Goal: Information Seeking & Learning: Learn about a topic

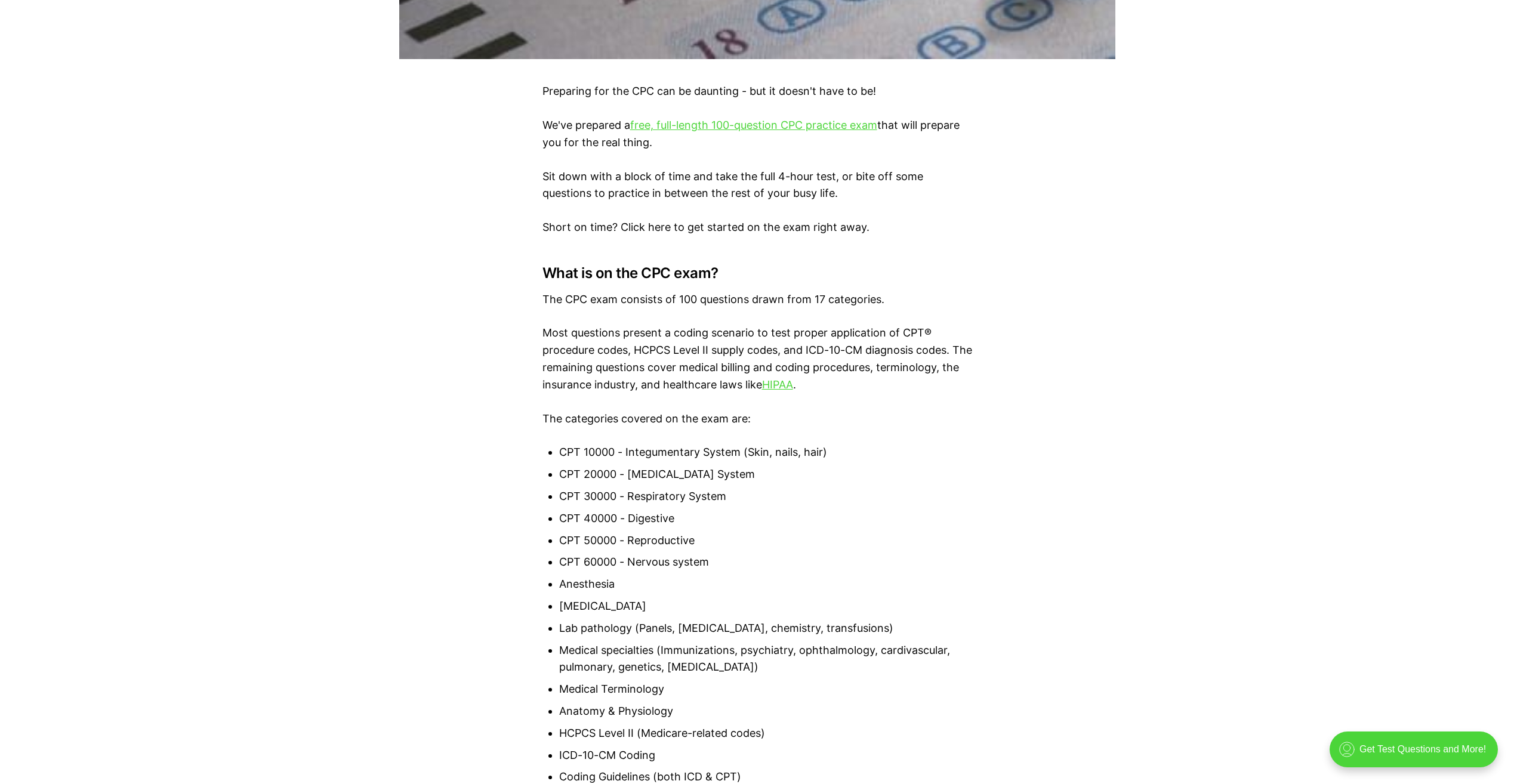
scroll to position [656, 0]
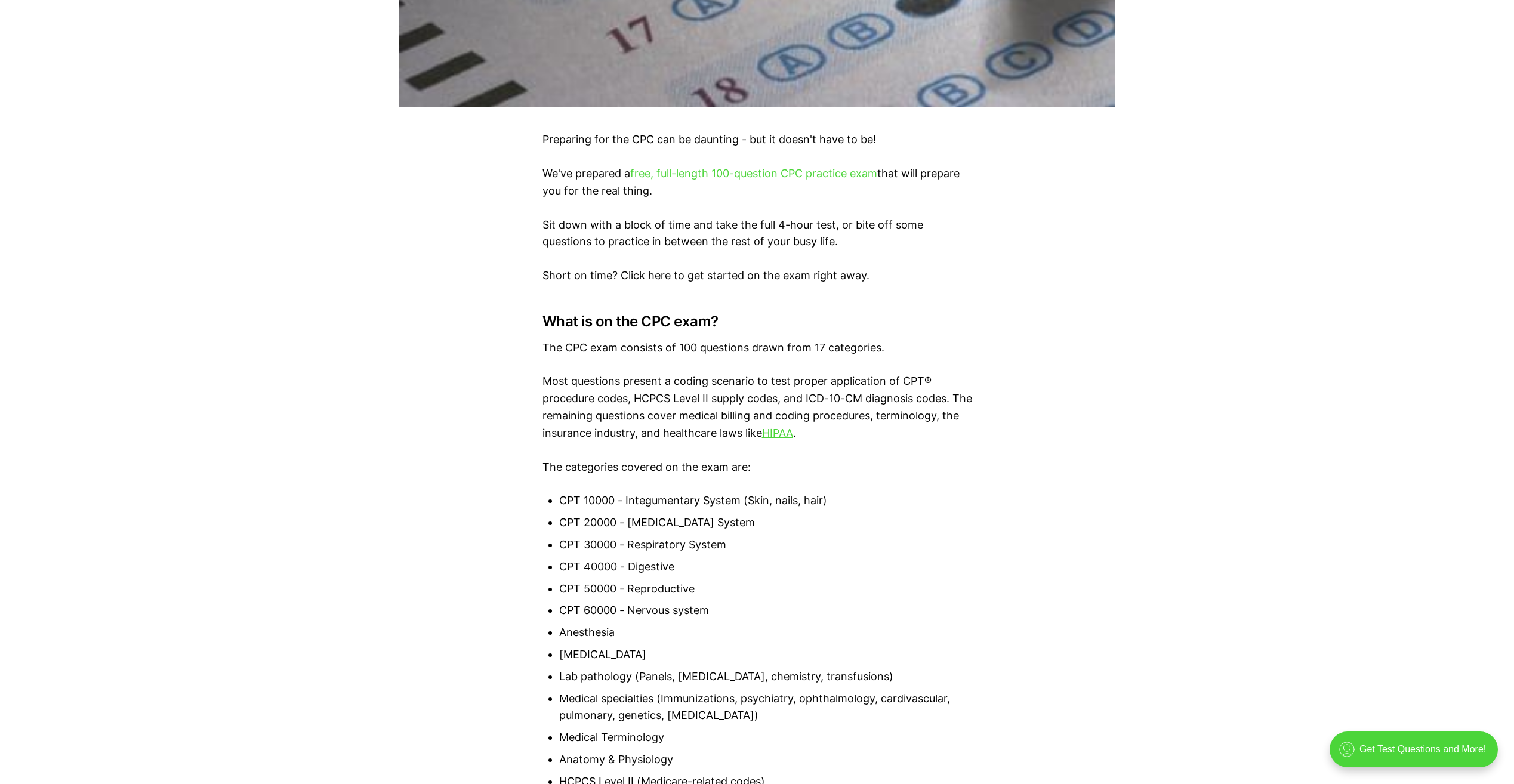
click at [715, 169] on link "free, full-length 100-question CPC practice exam" at bounding box center [753, 173] width 247 height 13
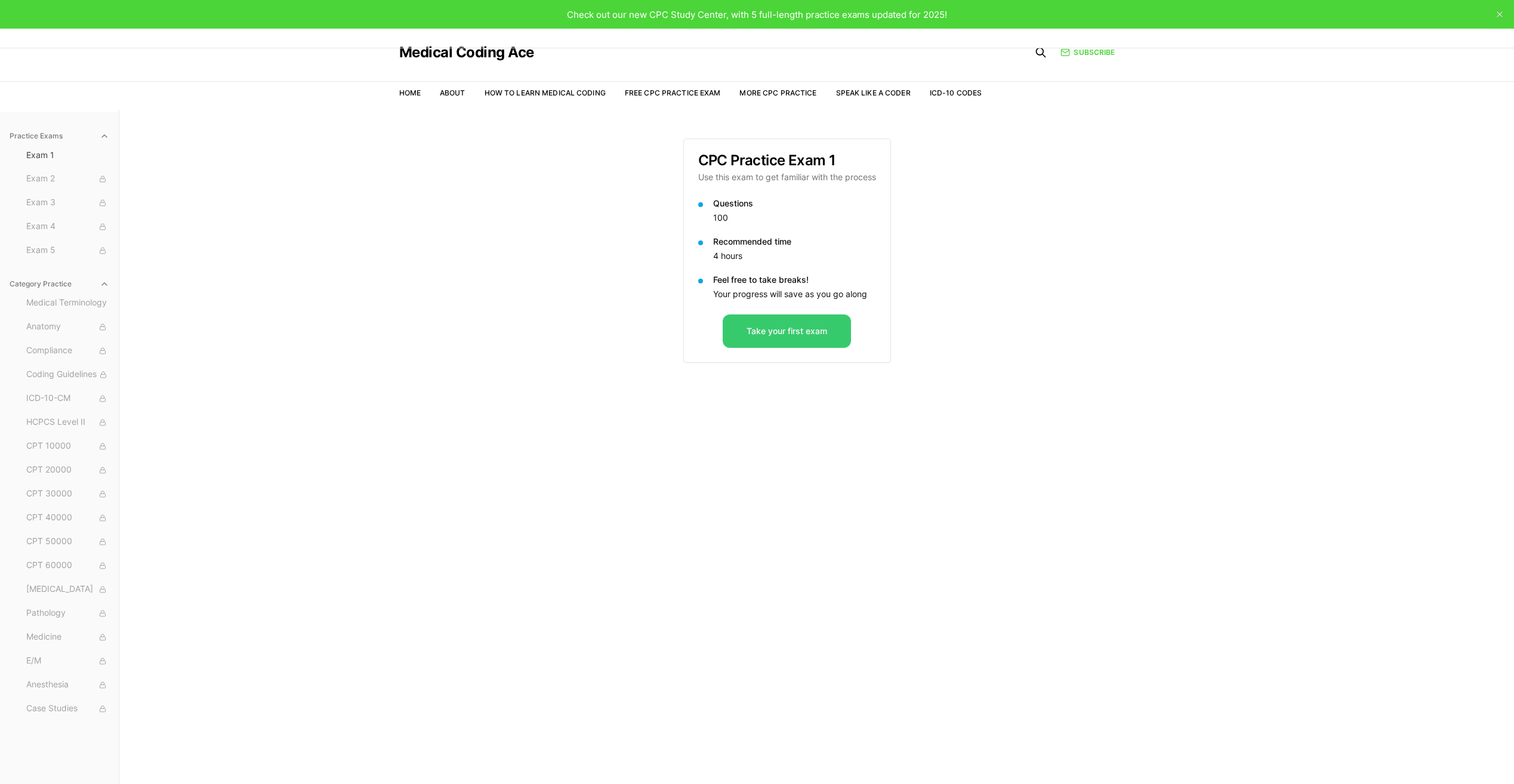
click at [819, 331] on button "Take your first exam" at bounding box center [787, 331] width 129 height 33
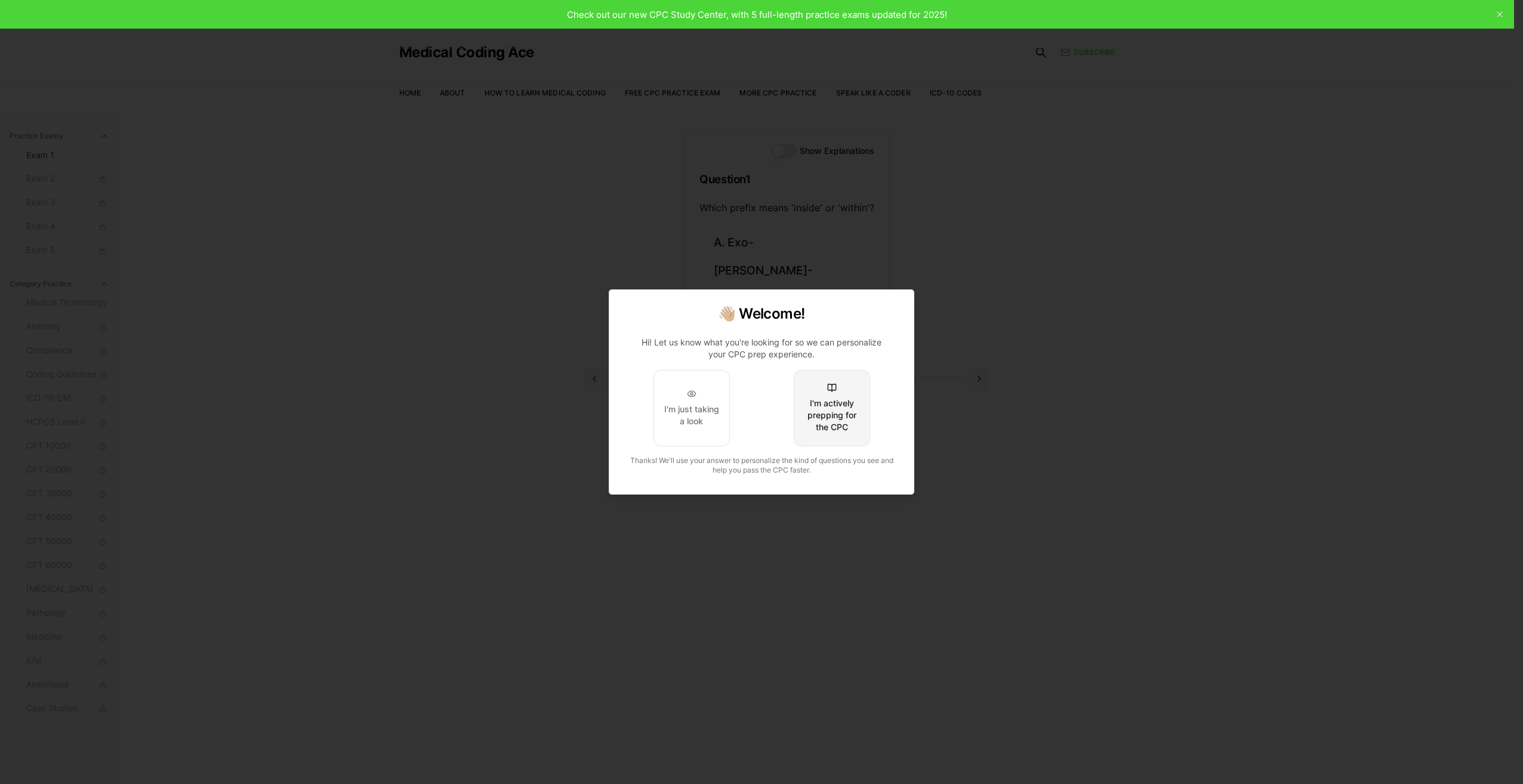
click at [857, 415] on div "I'm actively prepping for the CPC" at bounding box center [832, 415] width 56 height 36
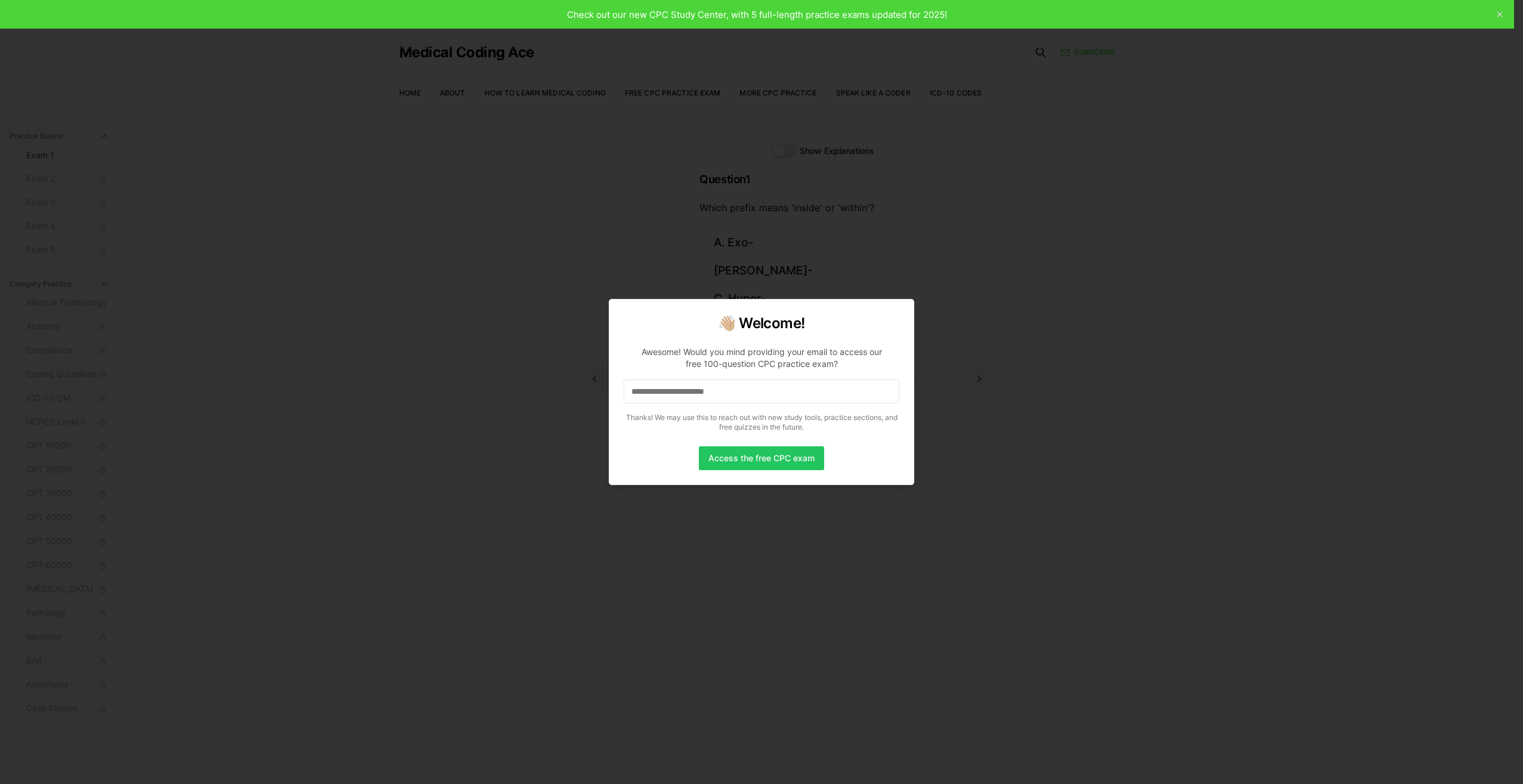
click at [856, 397] on input at bounding box center [761, 391] width 276 height 24
click at [768, 453] on button "Access the free CPC exam" at bounding box center [761, 458] width 125 height 24
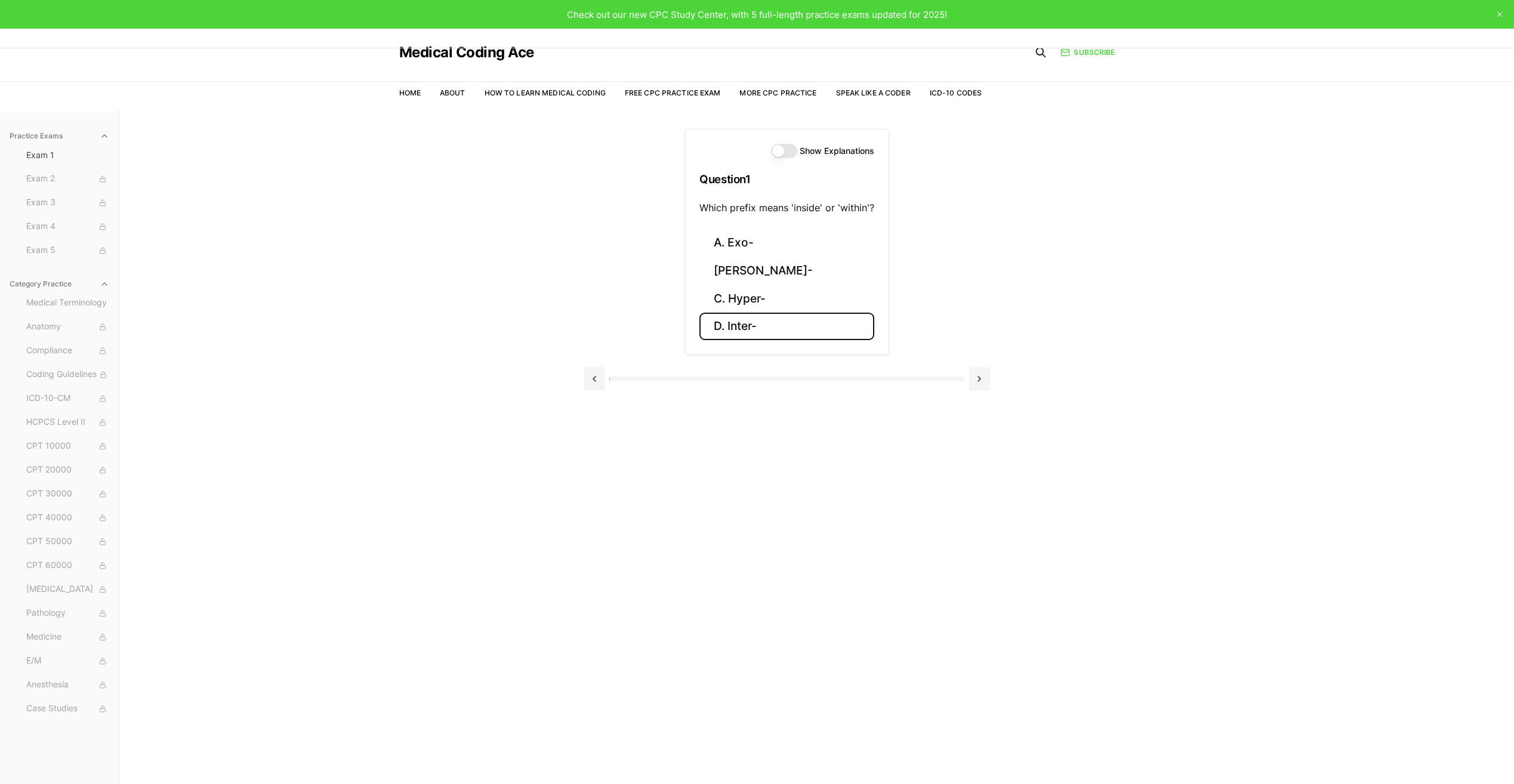
click at [764, 324] on button "D. Inter-" at bounding box center [786, 327] width 175 height 28
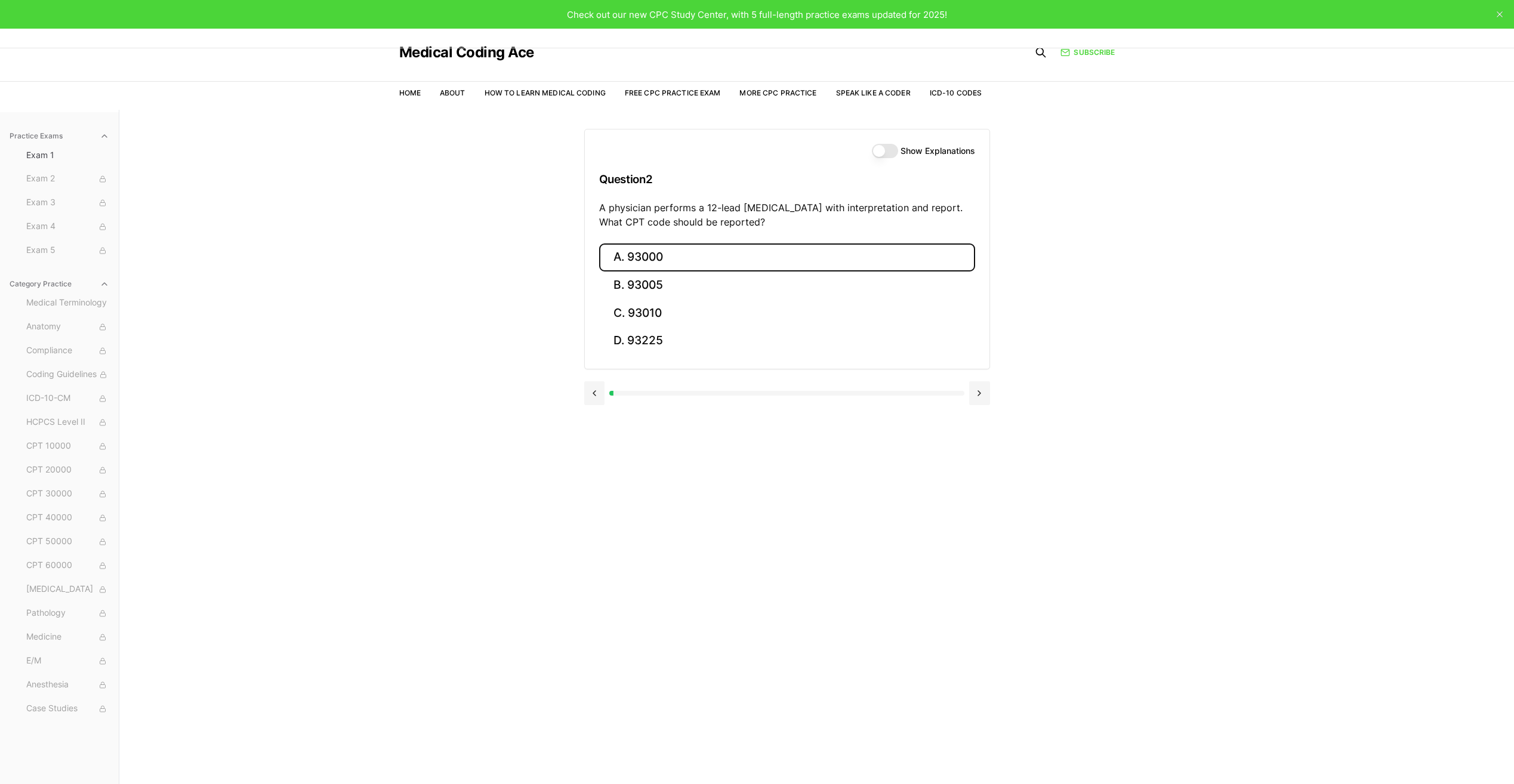
click at [720, 263] on button "A. 93000" at bounding box center [787, 258] width 376 height 28
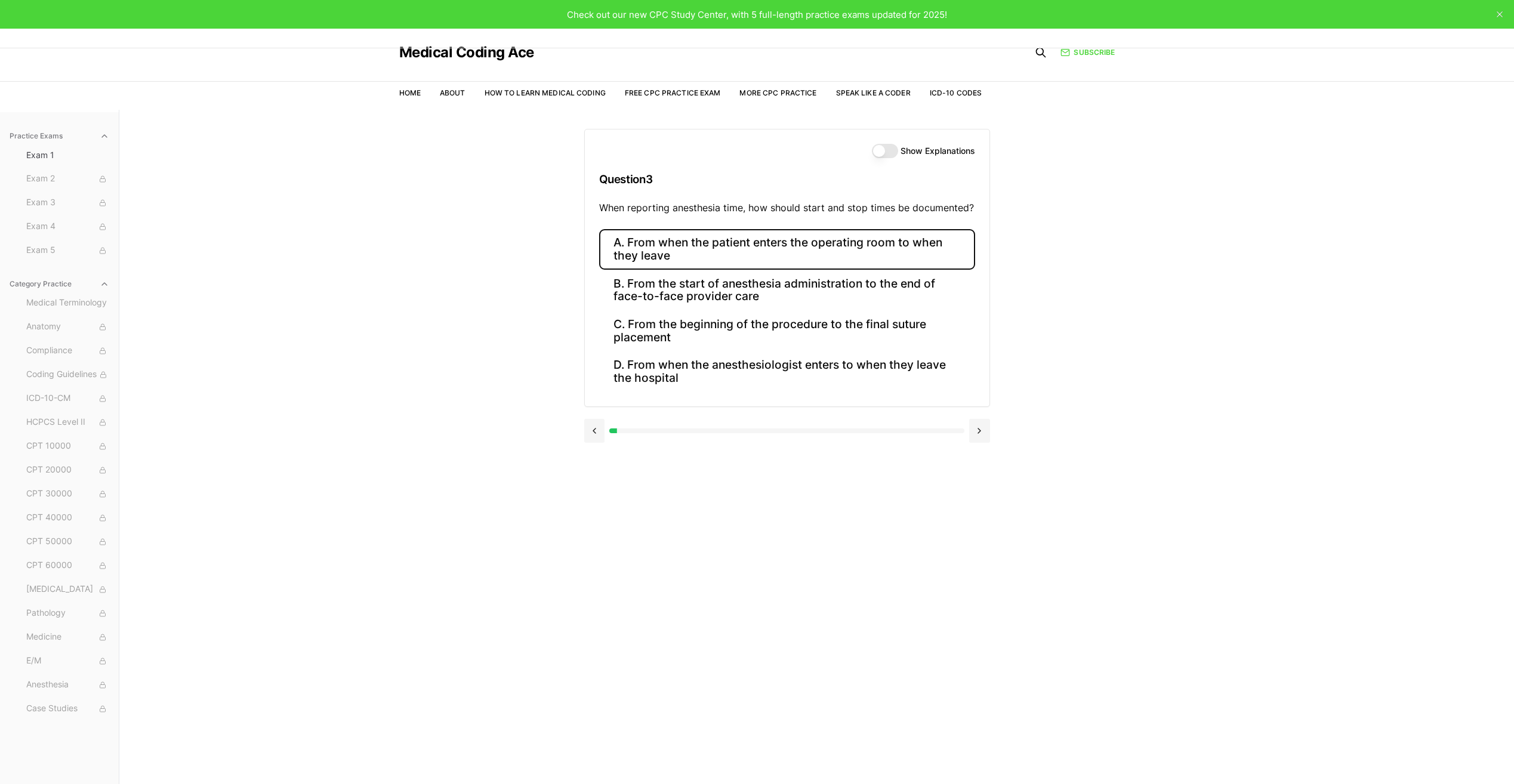
click at [770, 253] on button "A. From when the patient enters the operating room to when they leave" at bounding box center [787, 249] width 376 height 40
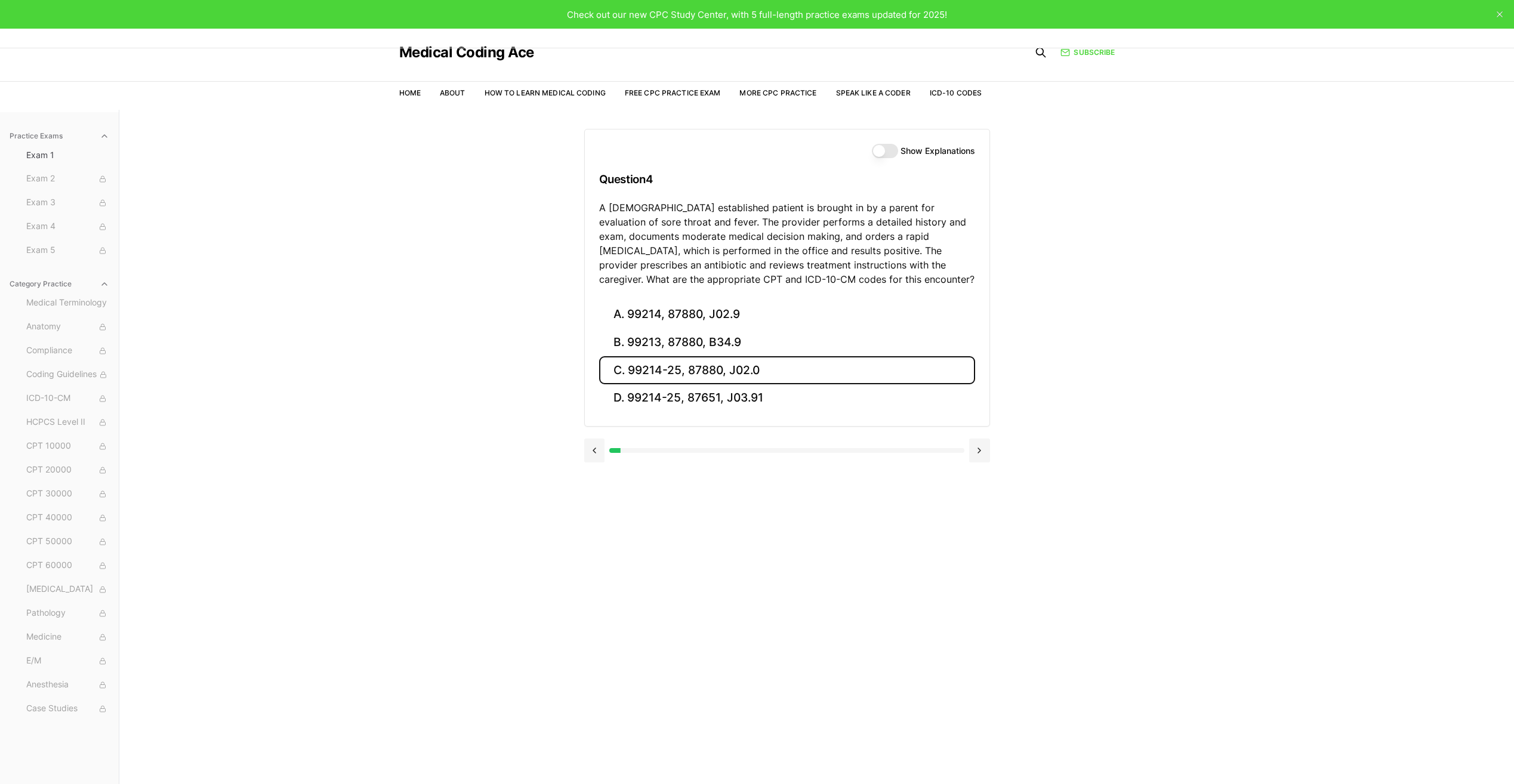
click at [799, 370] on button "C. 99214-25, 87880, J02.0" at bounding box center [787, 370] width 376 height 28
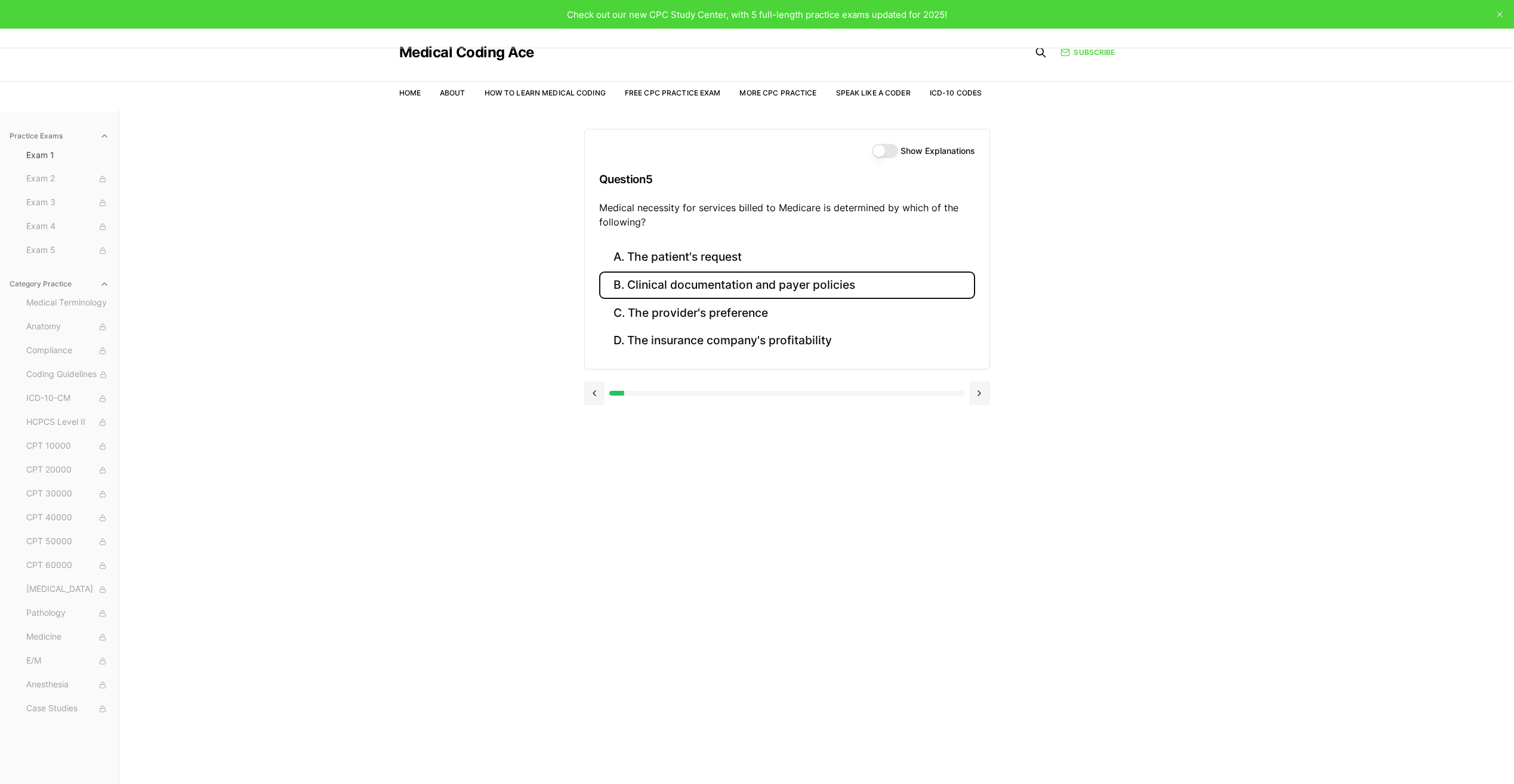
click at [881, 283] on button "B. Clinical documentation and payer policies" at bounding box center [787, 285] width 376 height 28
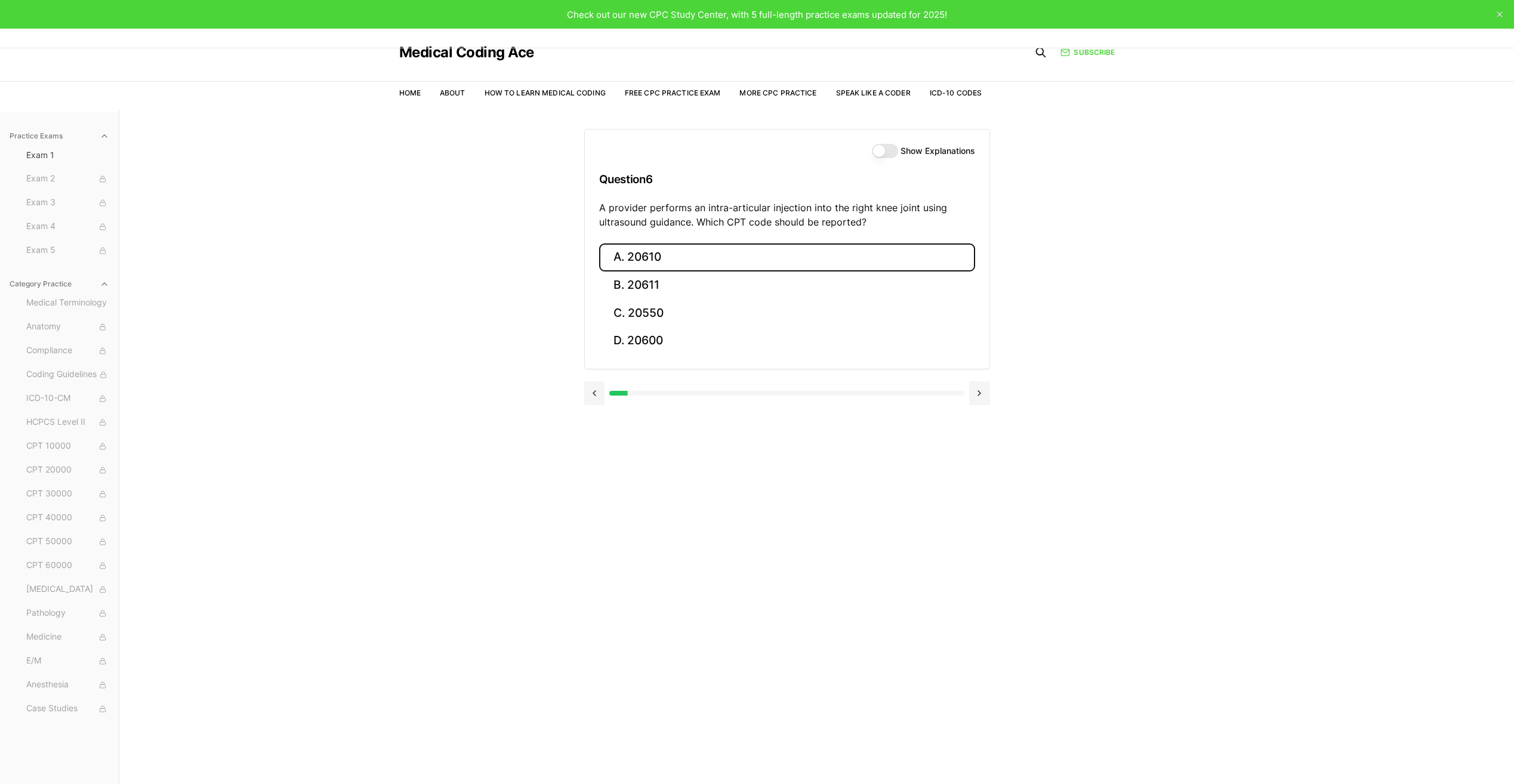
click at [685, 260] on button "A. 20610" at bounding box center [787, 258] width 376 height 28
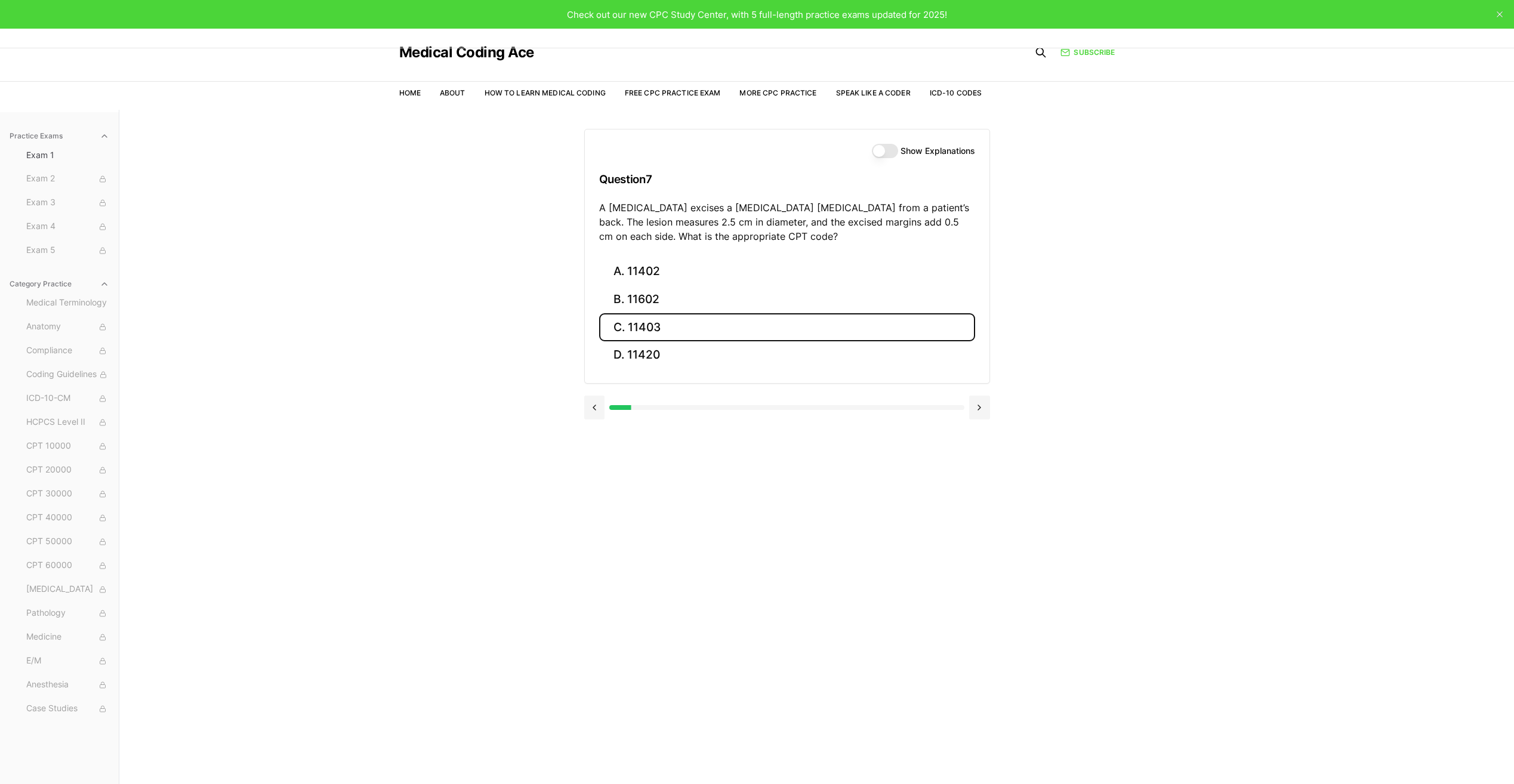
click at [671, 324] on button "C. 11403" at bounding box center [787, 327] width 376 height 28
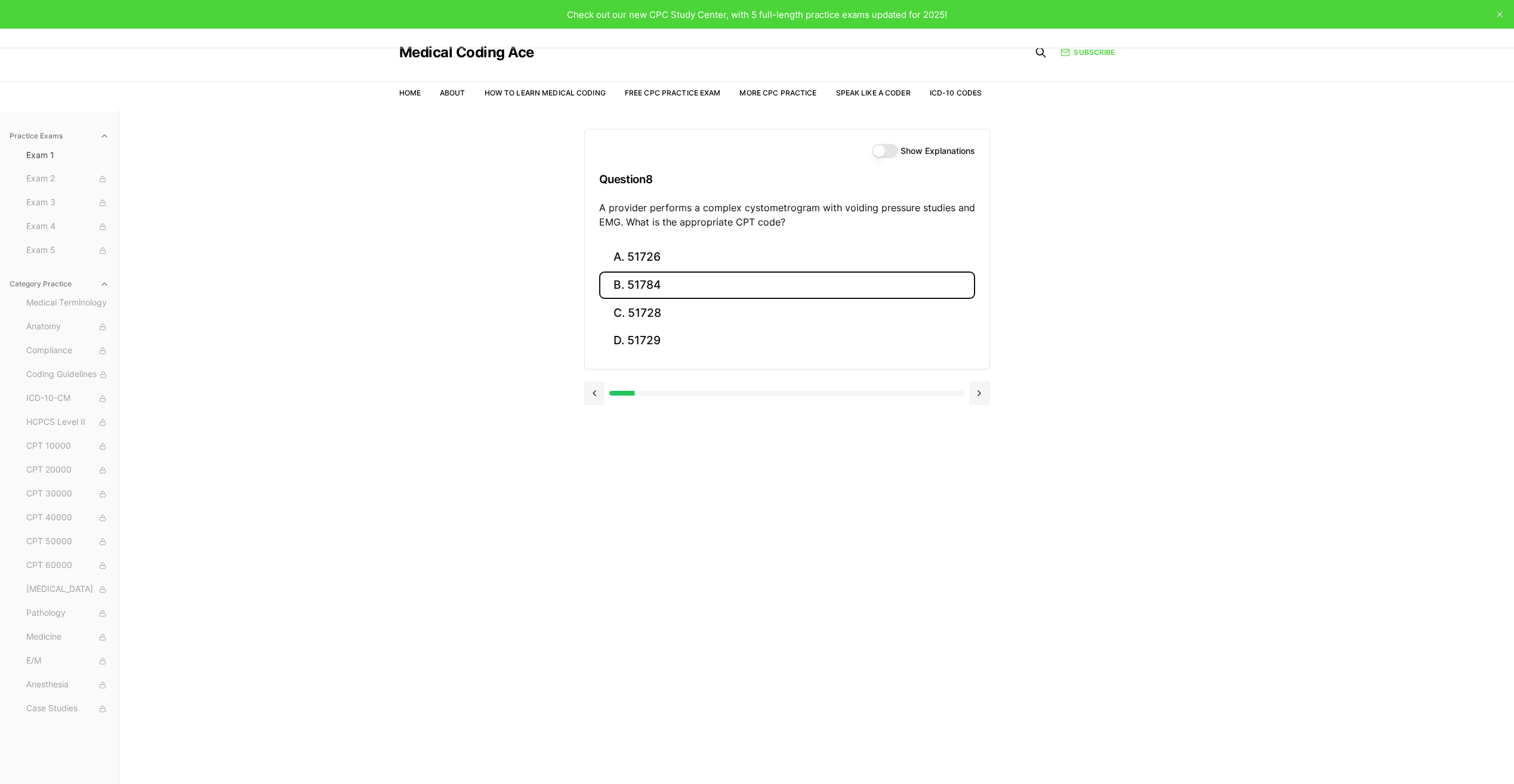
click at [734, 291] on button "B. 51784" at bounding box center [787, 285] width 376 height 28
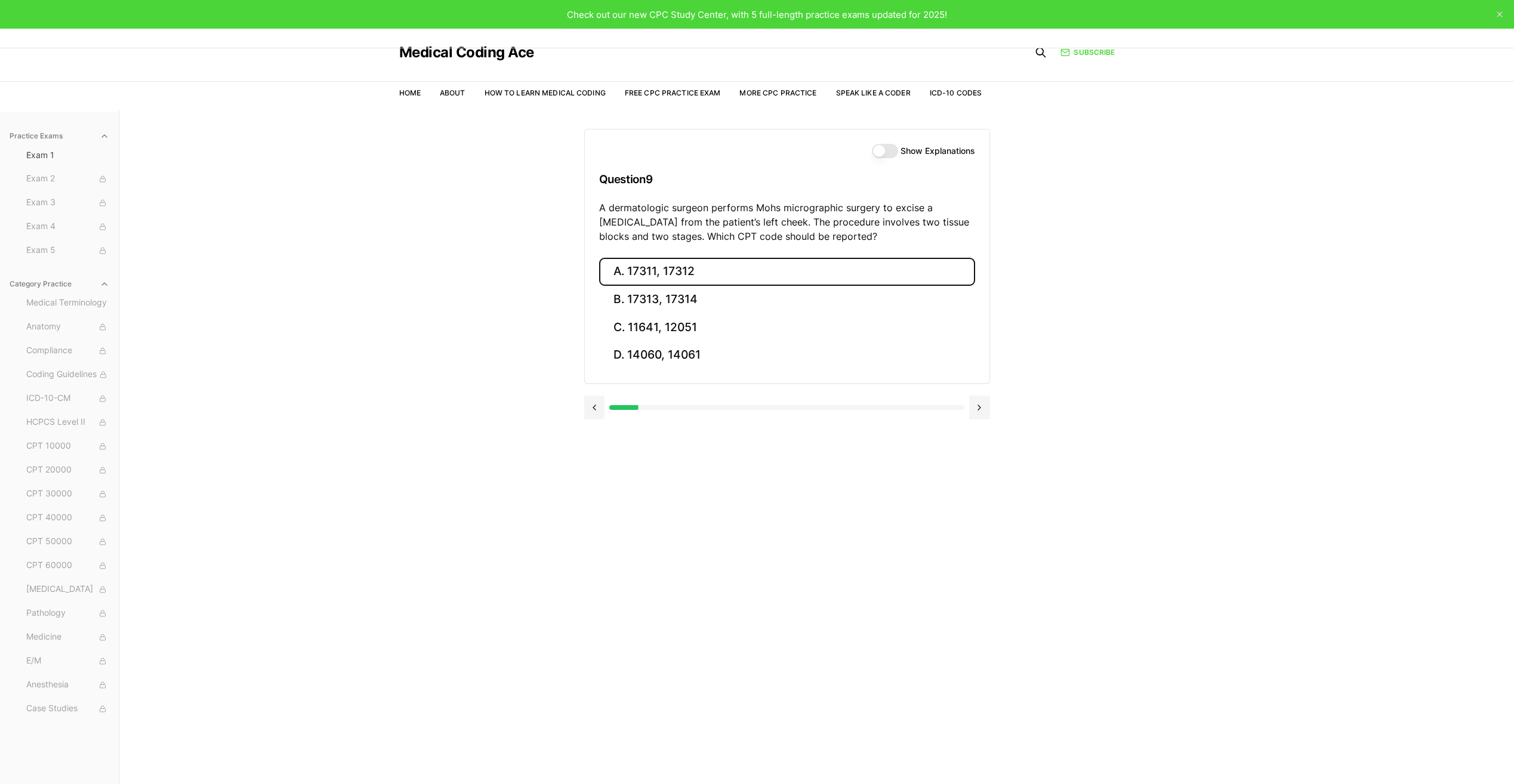
click at [760, 272] on button "A. 17311, 17312" at bounding box center [787, 272] width 376 height 28
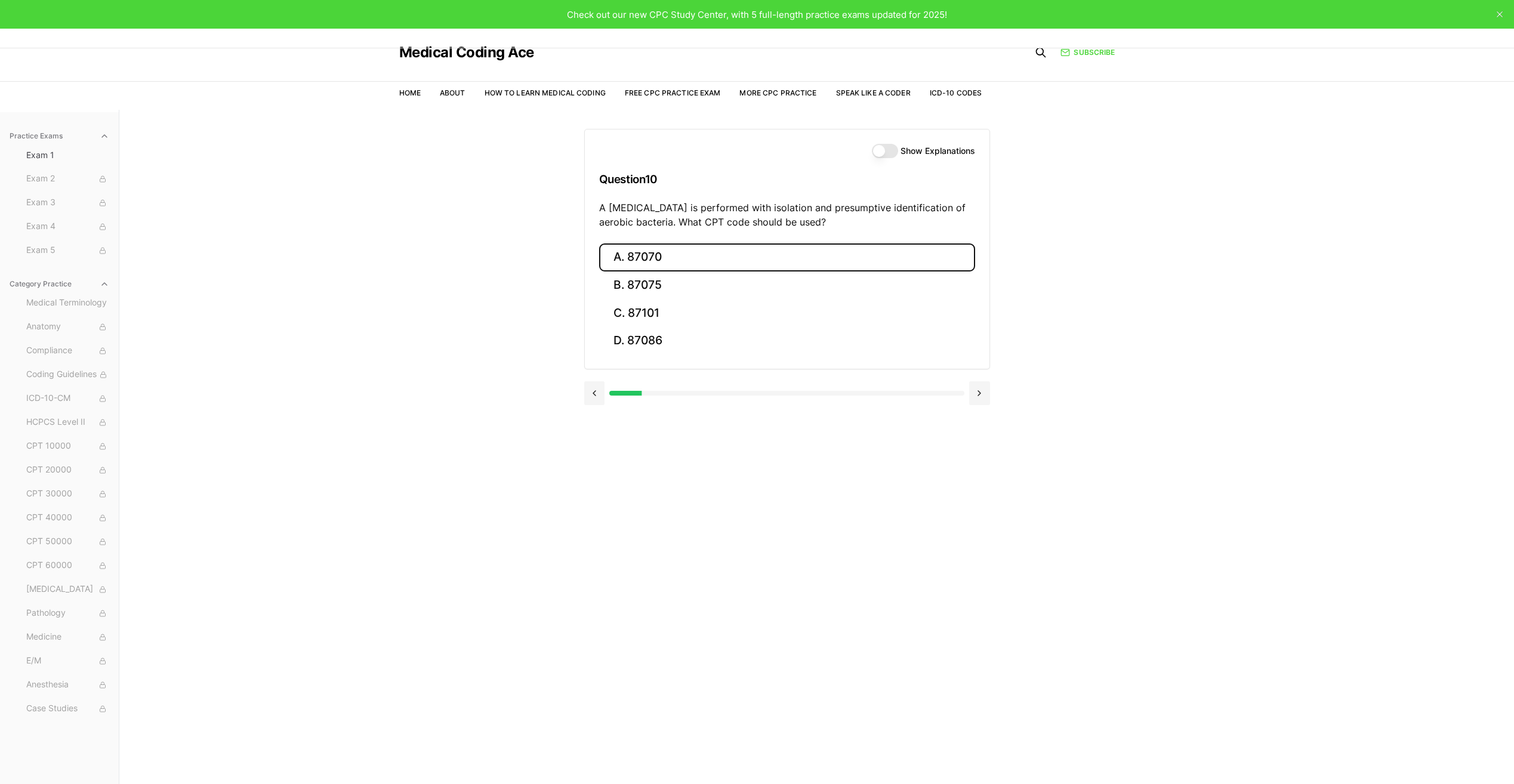
click at [700, 251] on button "A. 87070" at bounding box center [787, 258] width 376 height 28
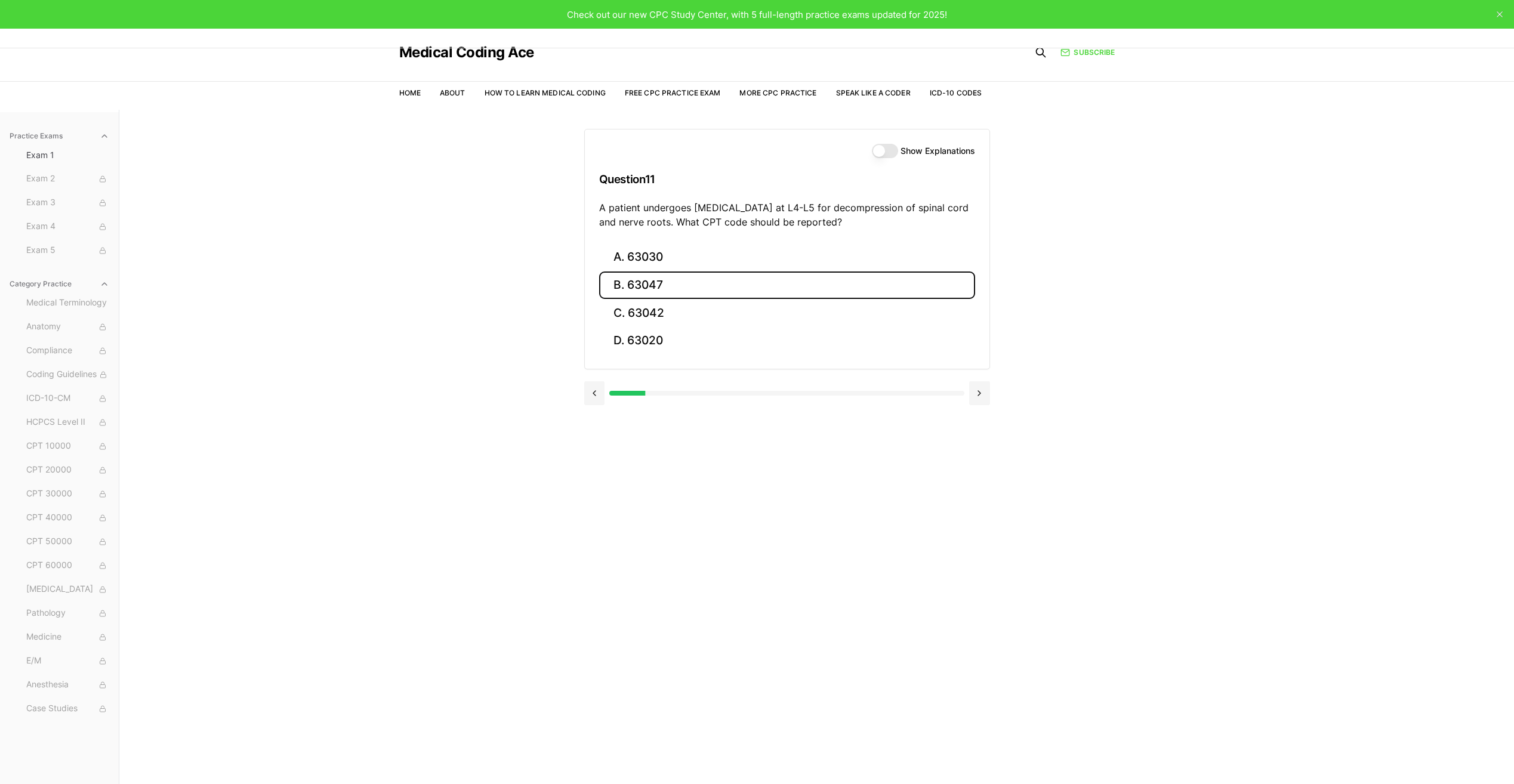
click at [665, 275] on button "B. 63047" at bounding box center [787, 285] width 376 height 28
click at [753, 280] on button "B. Z13.1" at bounding box center [787, 285] width 376 height 28
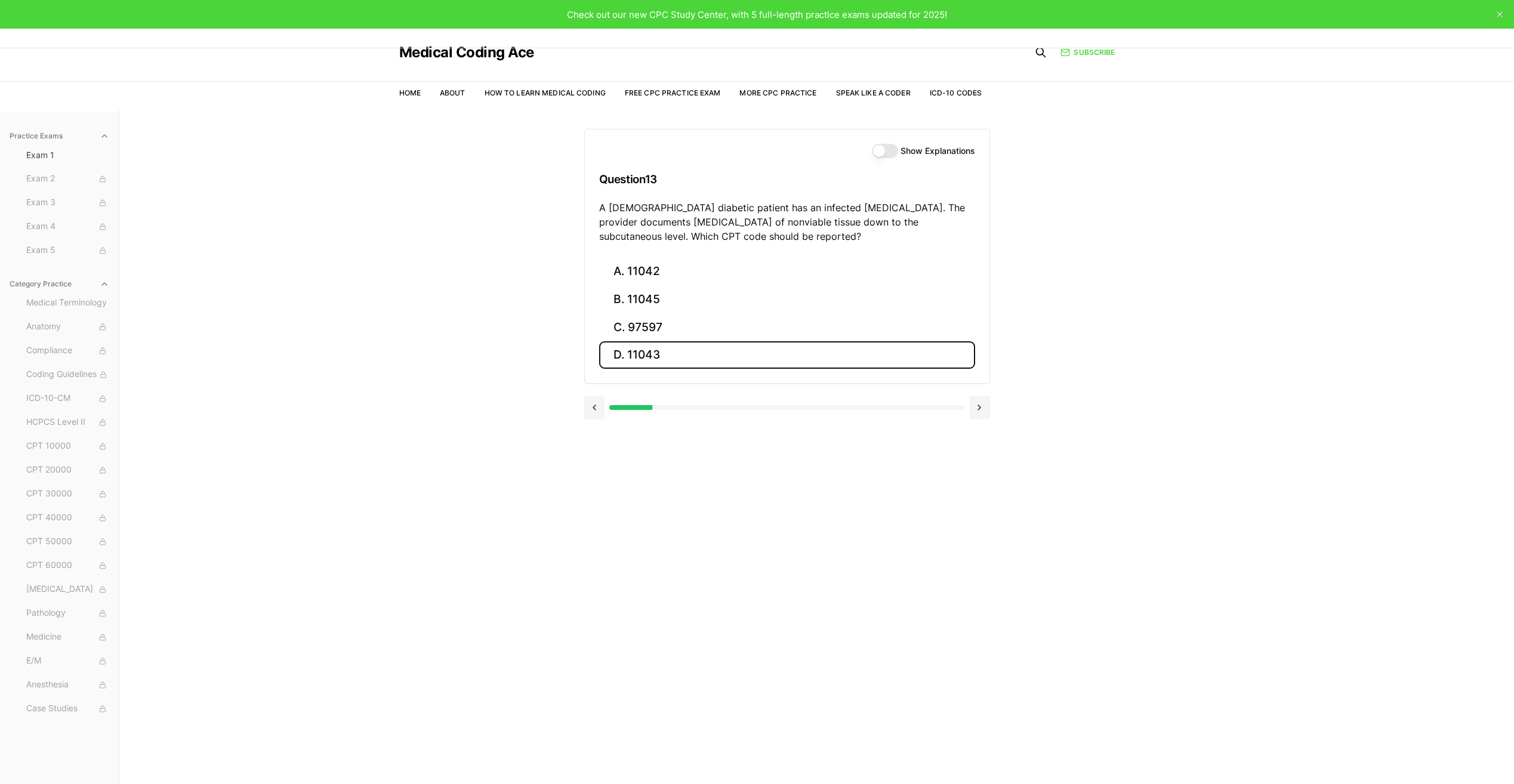
click at [682, 346] on button "D. 11043" at bounding box center [787, 356] width 376 height 28
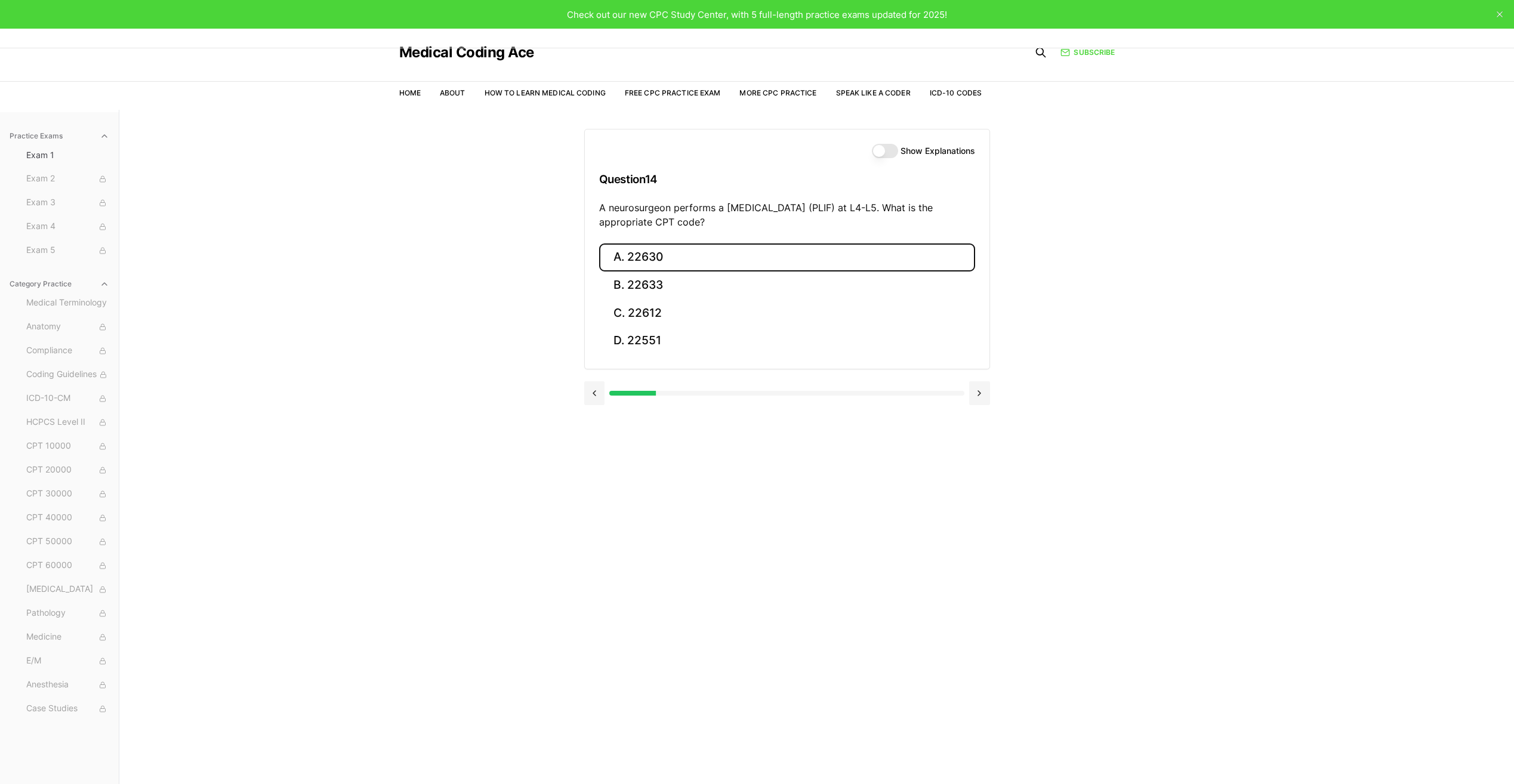
click at [702, 263] on button "A. 22630" at bounding box center [787, 258] width 376 height 28
click at [709, 255] on button "A. R91.8" at bounding box center [787, 258] width 376 height 28
click at [739, 265] on button "A. 62270" at bounding box center [787, 258] width 376 height 28
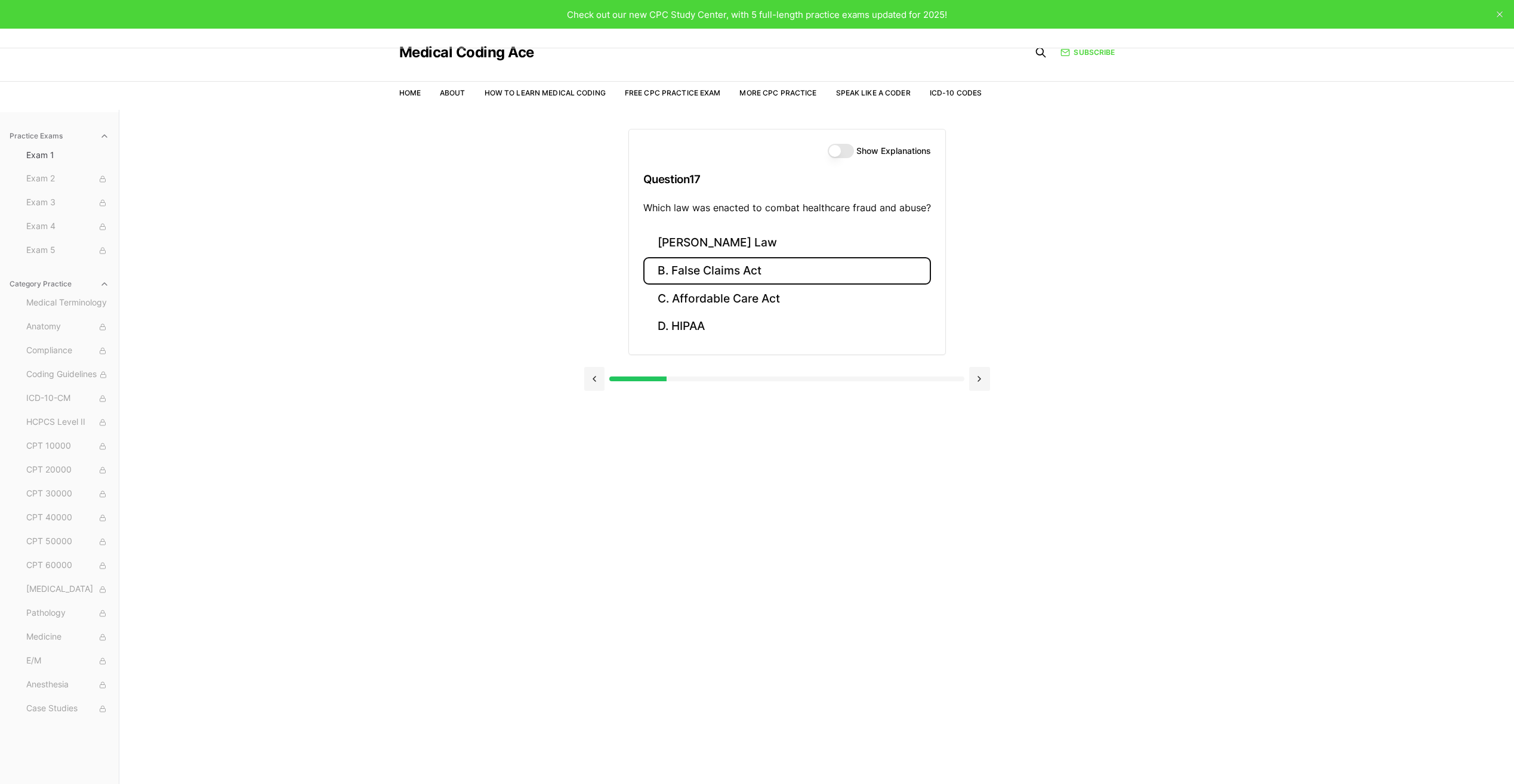
click at [796, 265] on button "B. False Claims Act" at bounding box center [787, 271] width 288 height 28
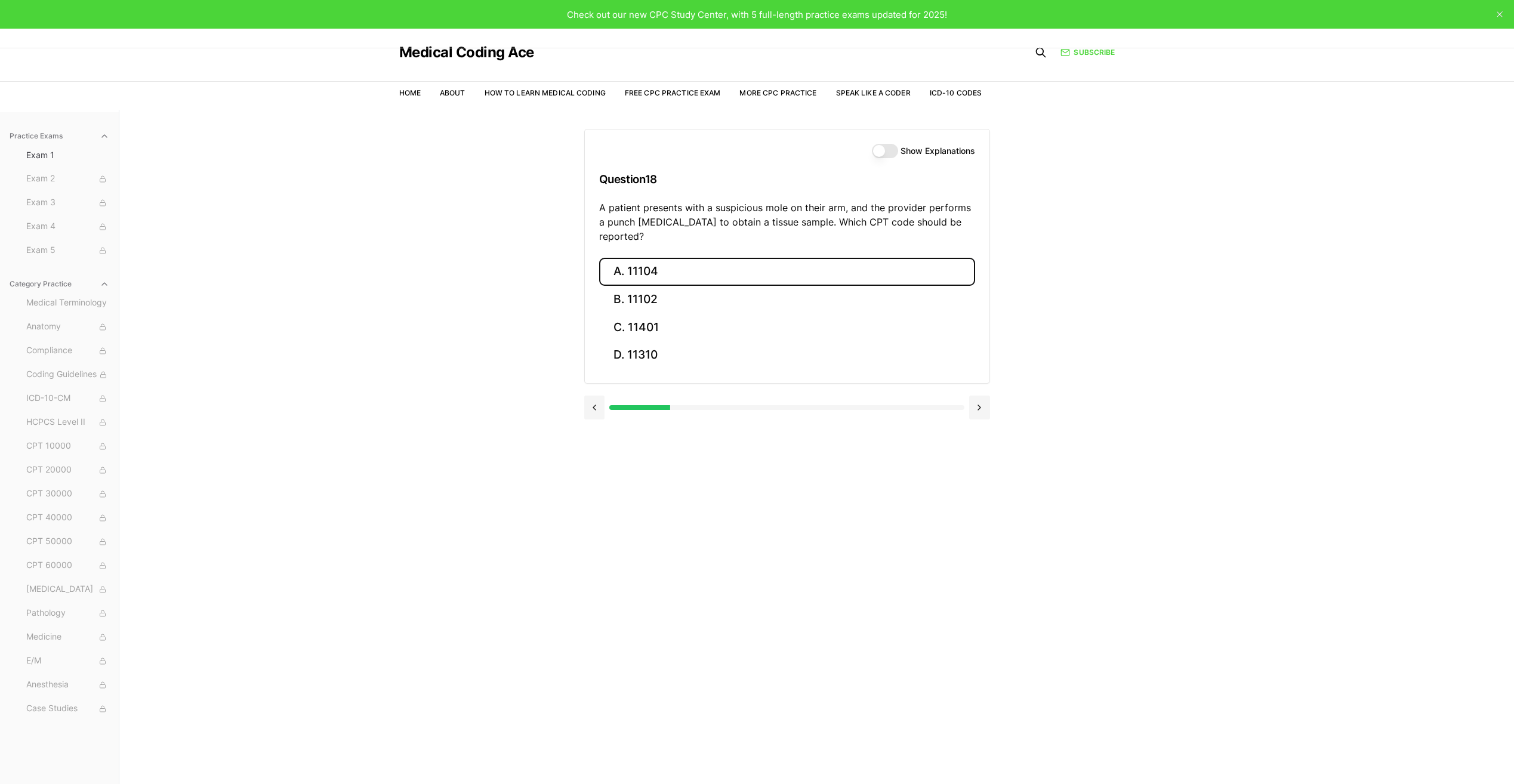
click at [671, 261] on button "A. 11104" at bounding box center [787, 272] width 376 height 28
click at [642, 260] on button "A. S52.501A" at bounding box center [787, 272] width 376 height 28
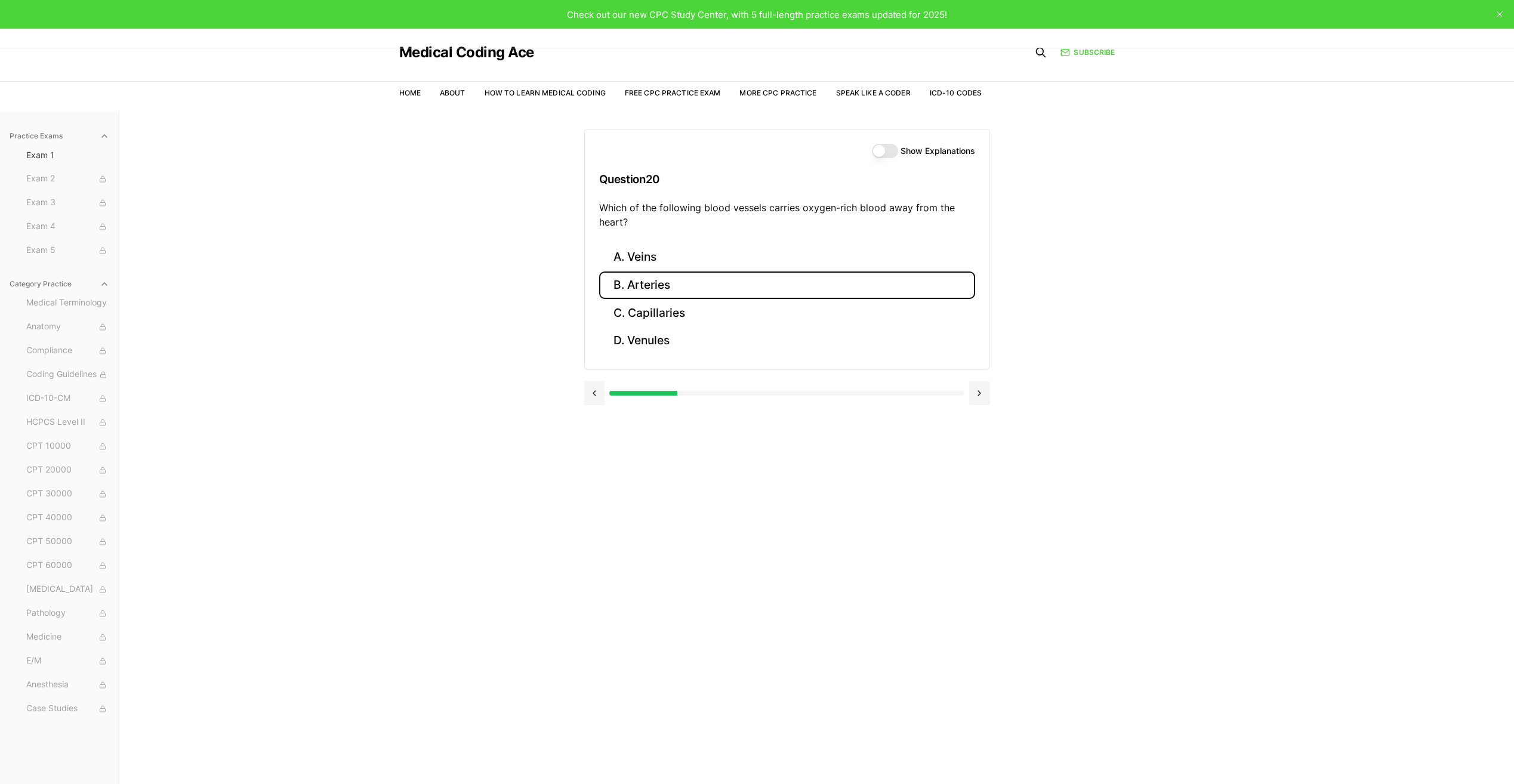
click at [661, 280] on button "B. Arteries" at bounding box center [787, 285] width 376 height 28
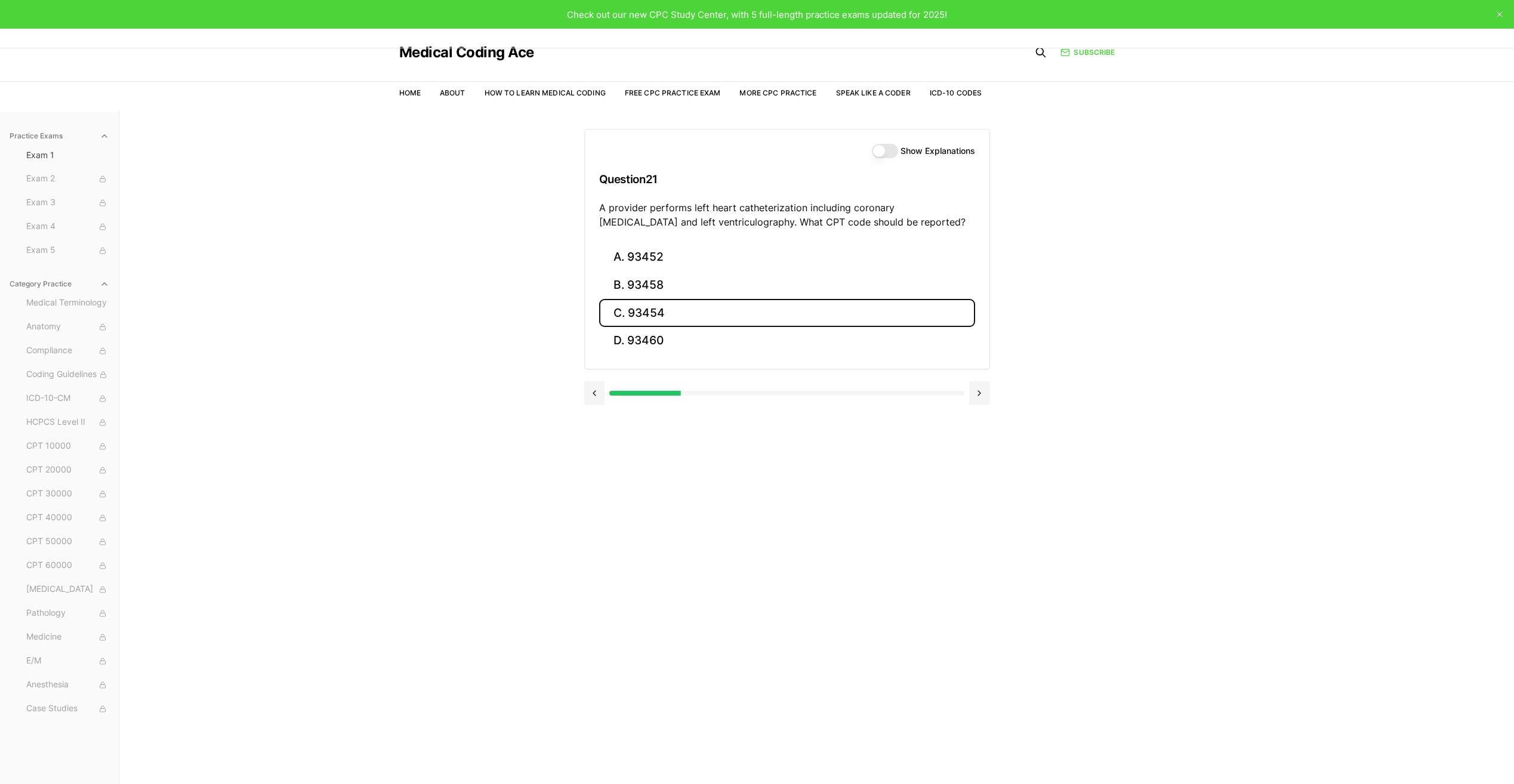
click at [723, 306] on button "C. 93454" at bounding box center [787, 313] width 376 height 28
click at [702, 321] on button "C. 44970" at bounding box center [787, 313] width 376 height 28
click at [689, 315] on button "C. 95909" at bounding box center [787, 313] width 376 height 28
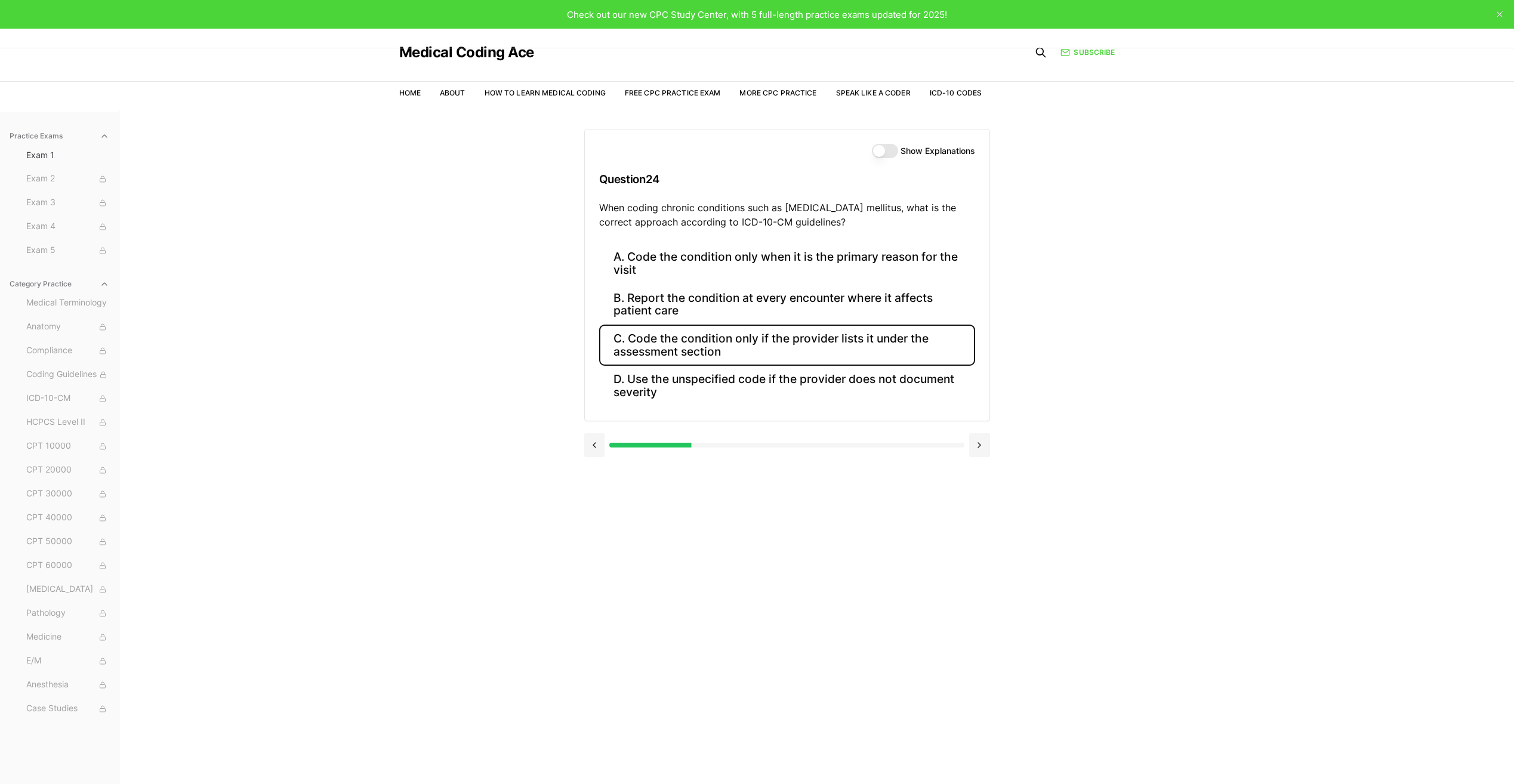
click at [943, 342] on button "C. Code the condition only if the provider lists it under the assessment section" at bounding box center [787, 344] width 376 height 40
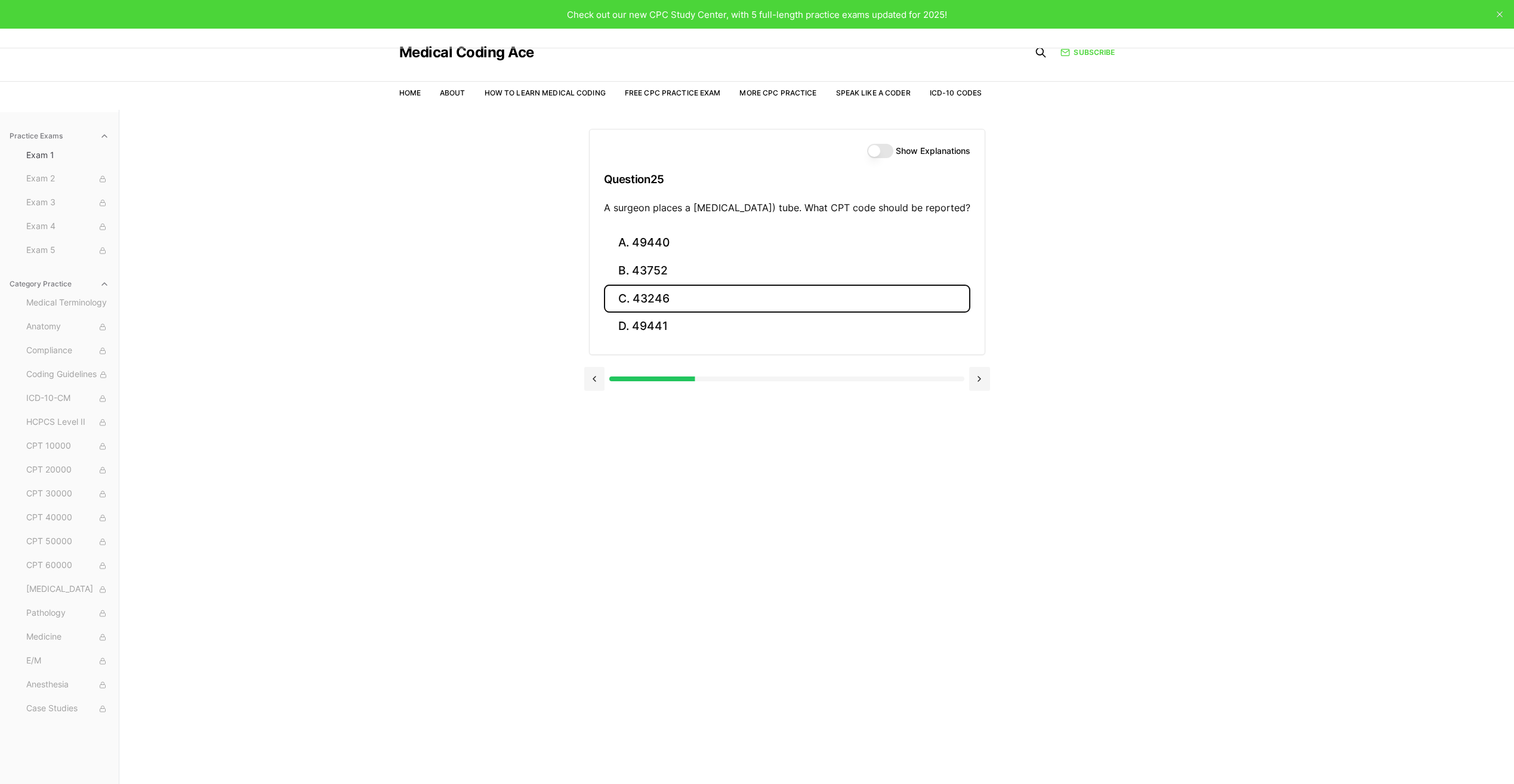
click at [722, 304] on button "C. 43246" at bounding box center [787, 299] width 367 height 28
